Goal: Navigation & Orientation: Find specific page/section

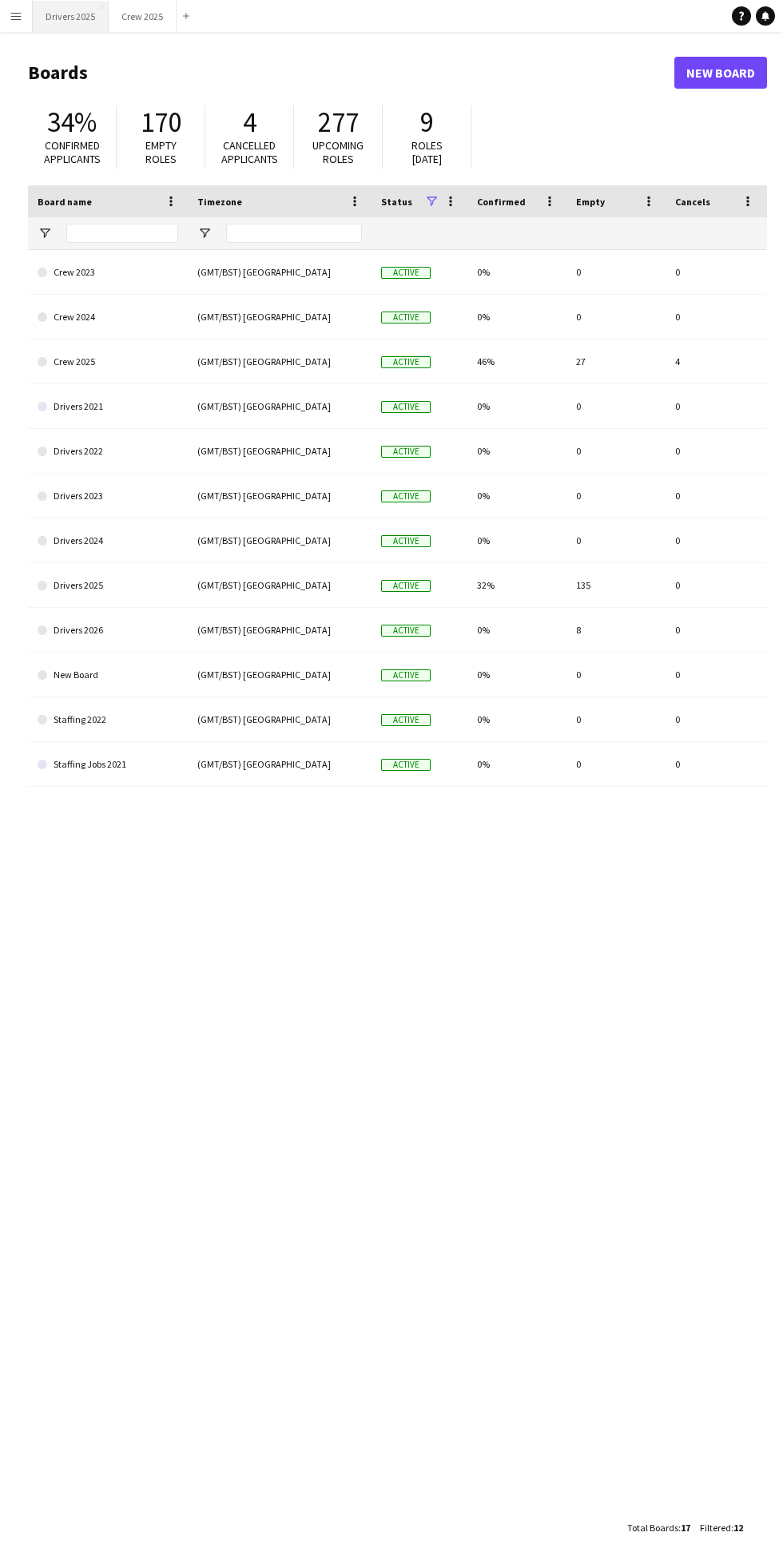
click at [100, 12] on button "Drivers 2025 Close" at bounding box center [71, 16] width 76 height 31
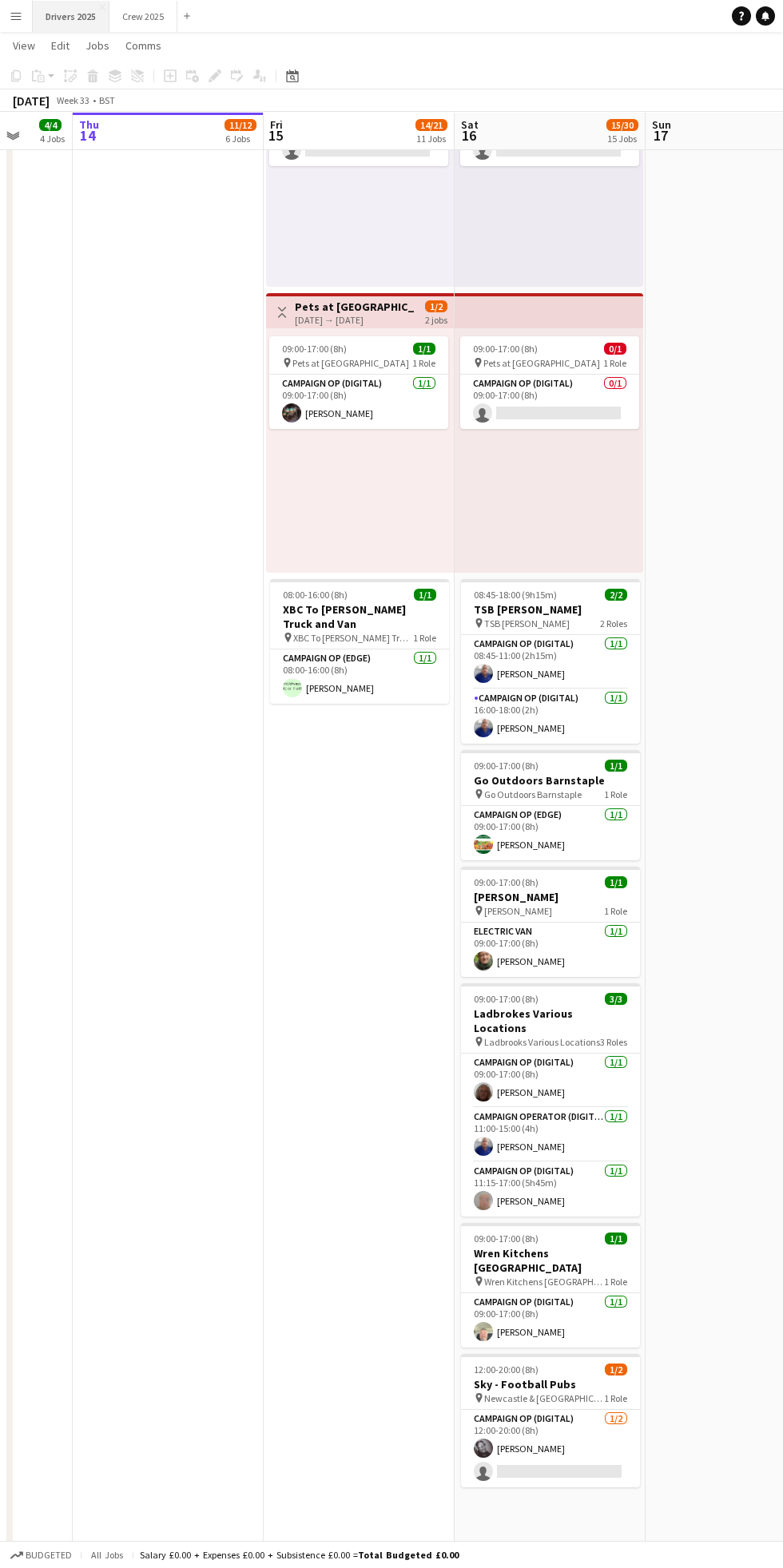
scroll to position [2540, 0]
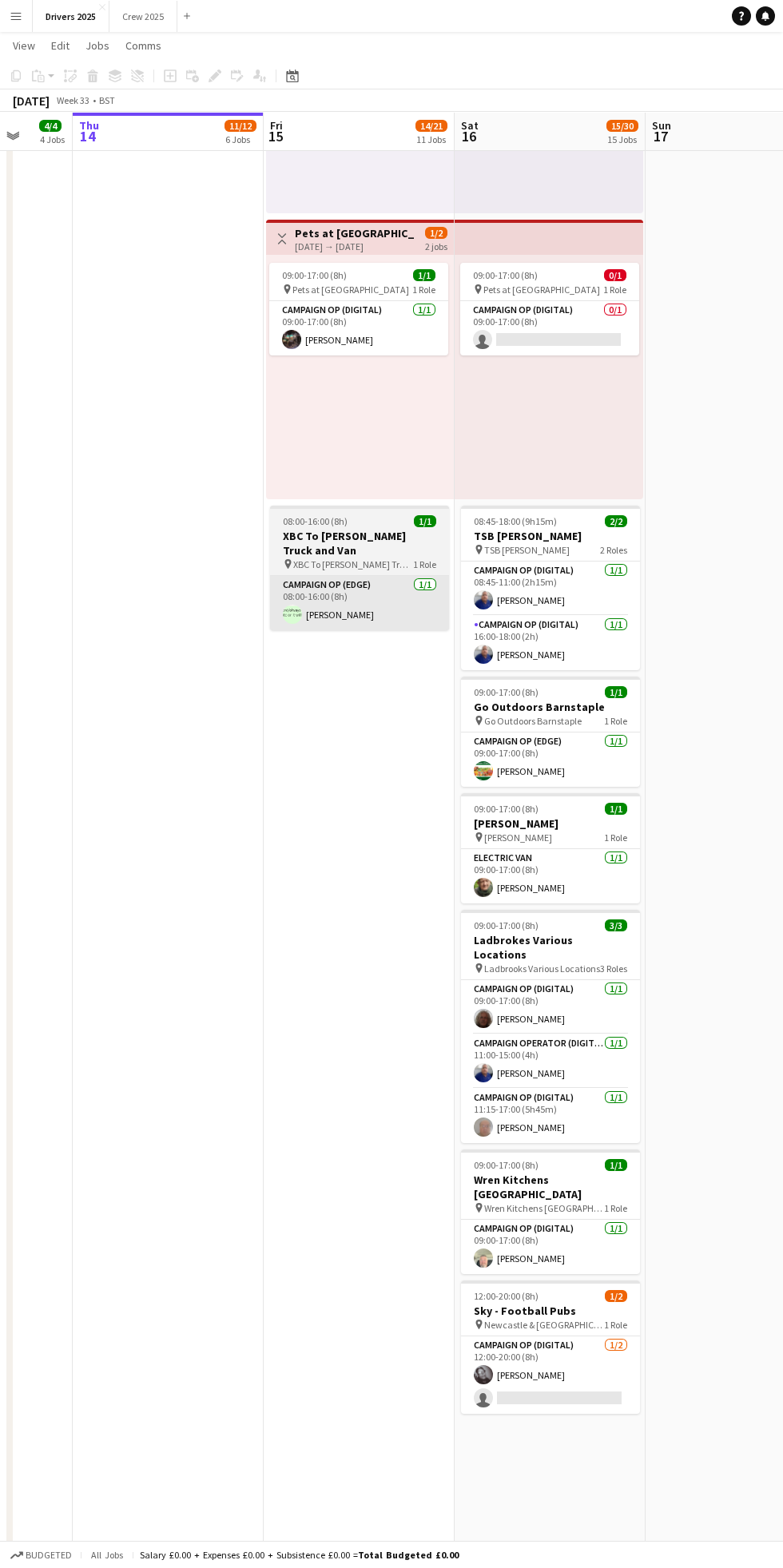
click at [291, 618] on app-user-avatar at bounding box center [291, 614] width 19 height 19
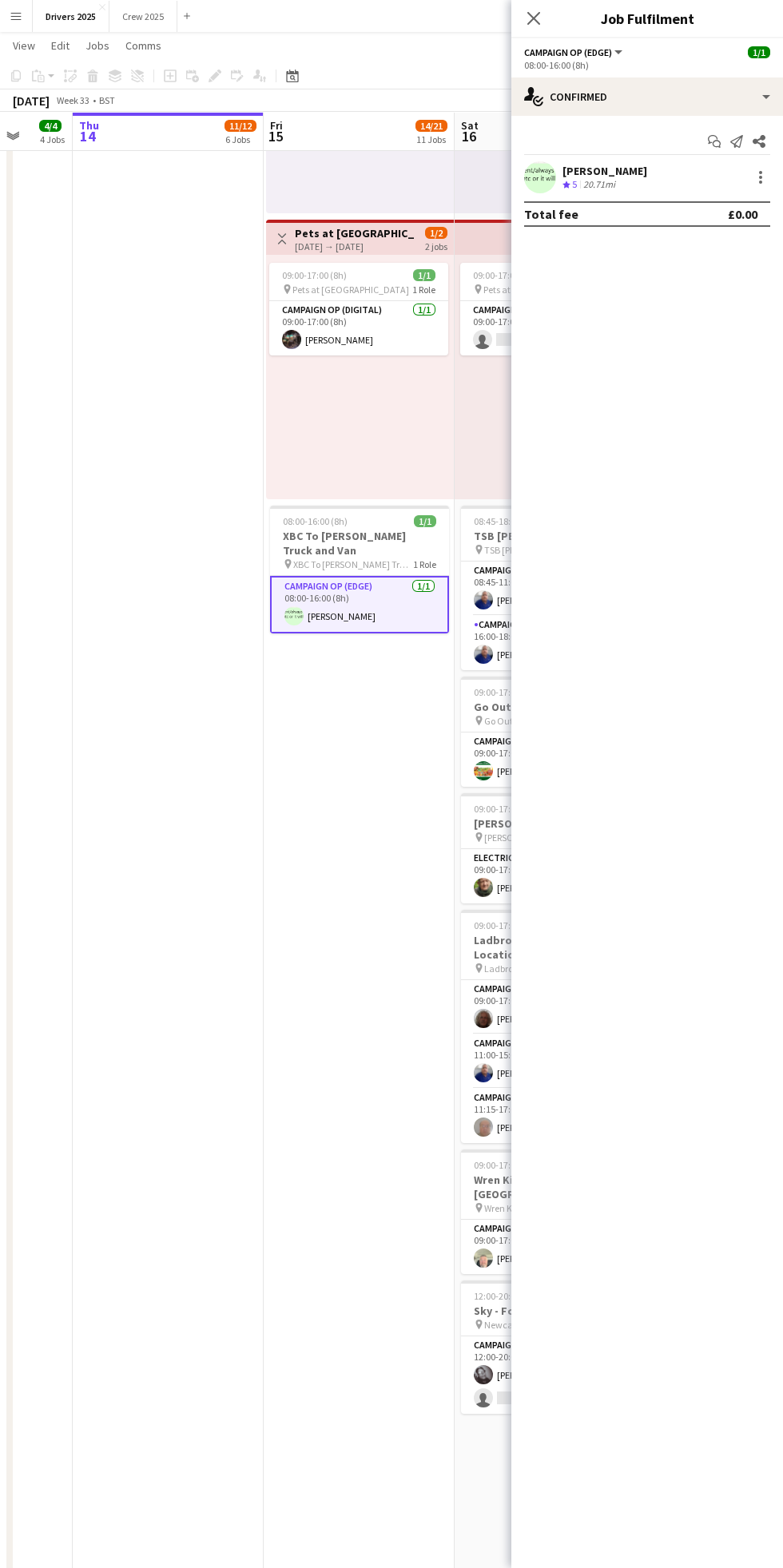
click at [615, 169] on div "[PERSON_NAME]" at bounding box center [604, 171] width 85 height 14
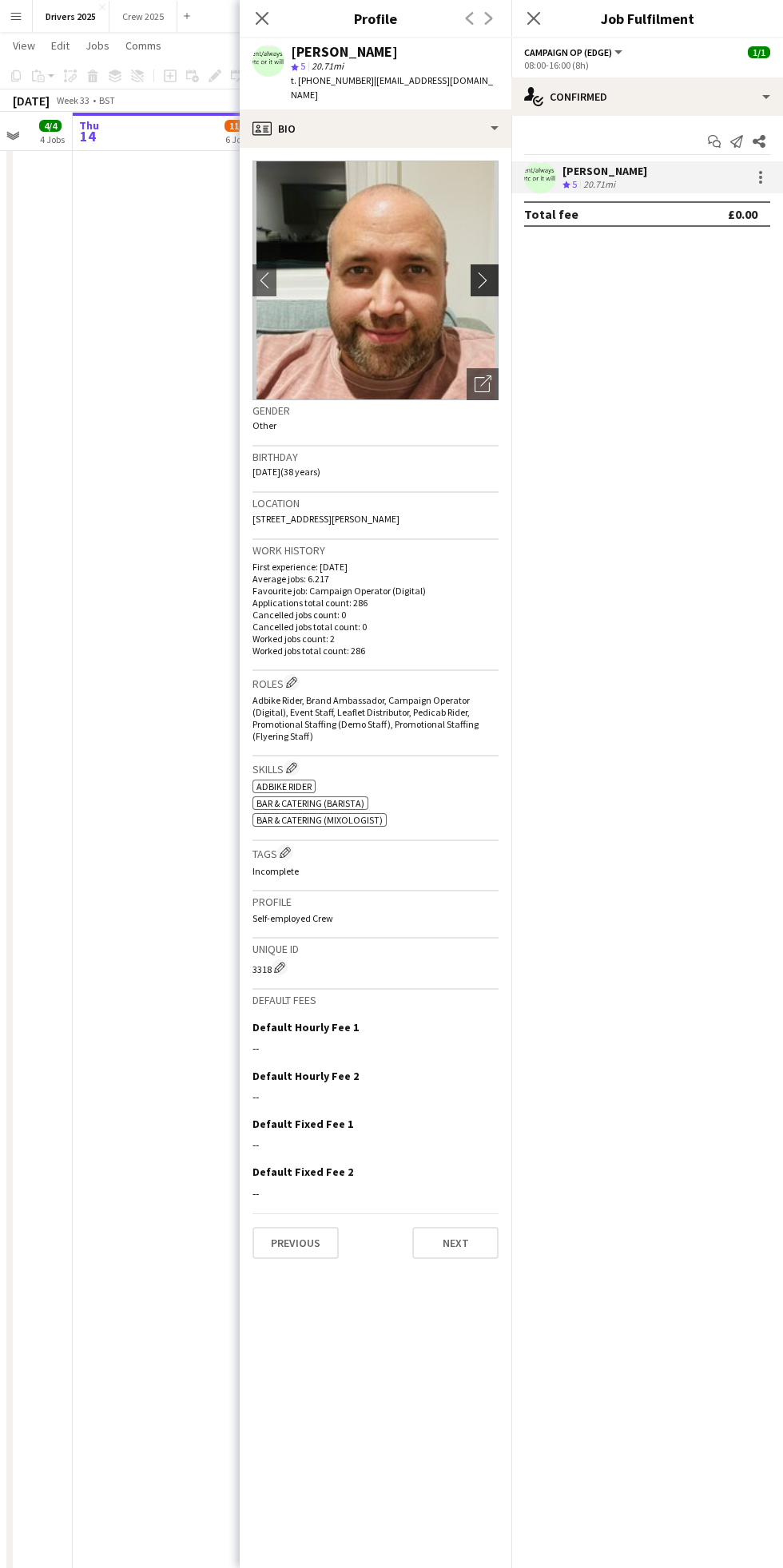
click at [489, 272] on app-icon "chevron-right" at bounding box center [487, 280] width 25 height 17
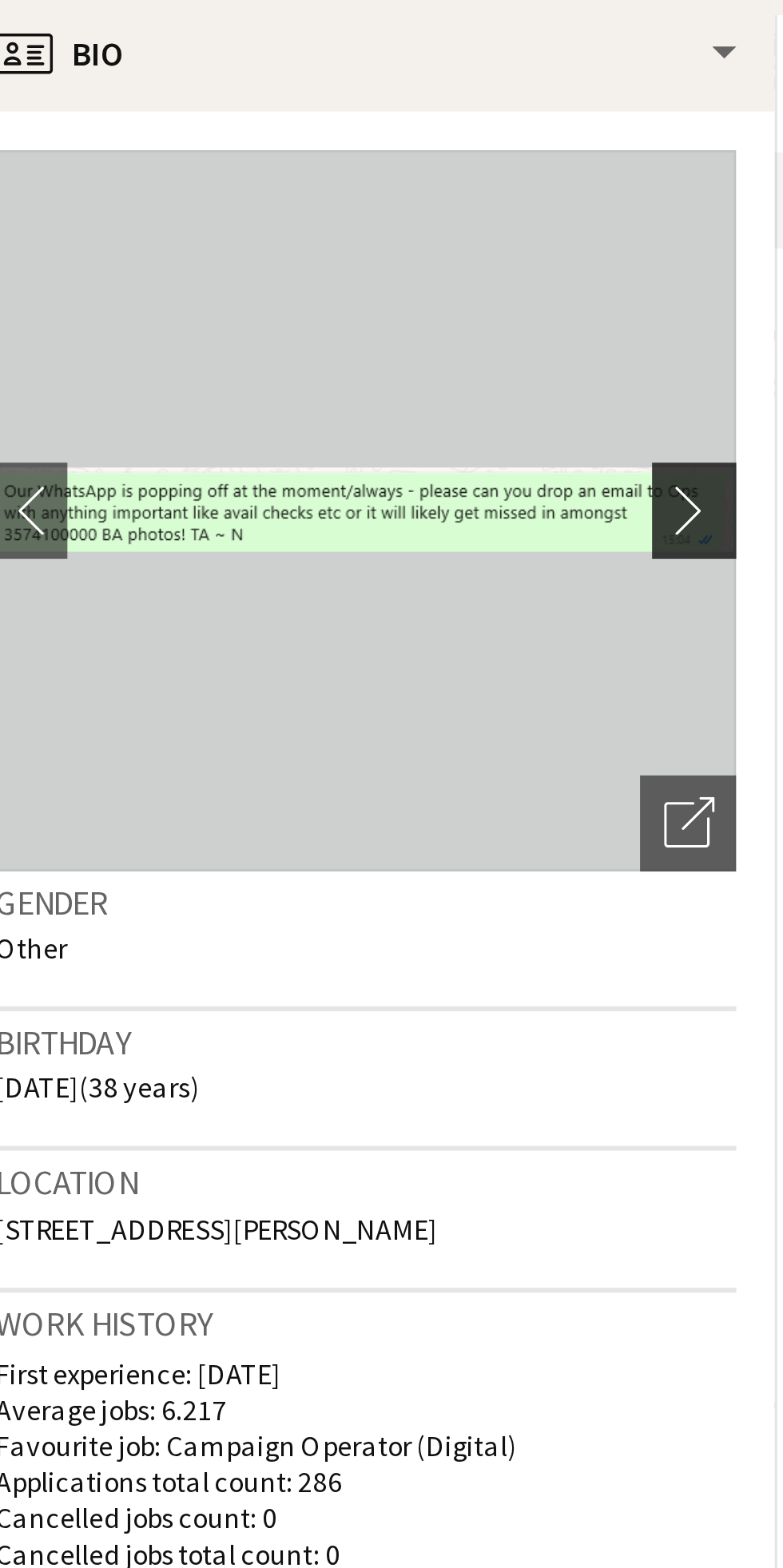
scroll to position [2539, 0]
